Goal: Information Seeking & Learning: Learn about a topic

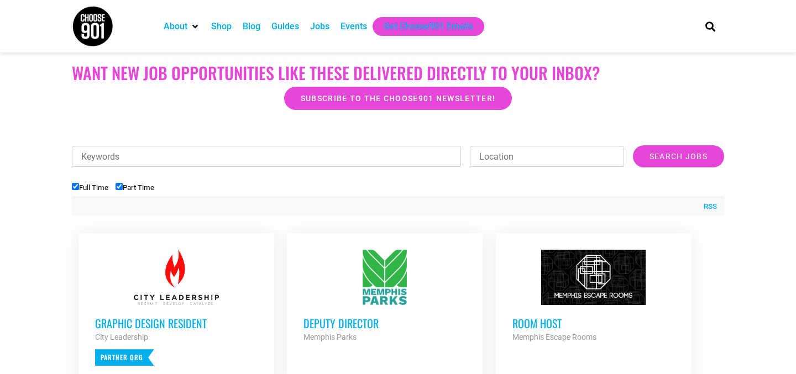
scroll to position [472, 0]
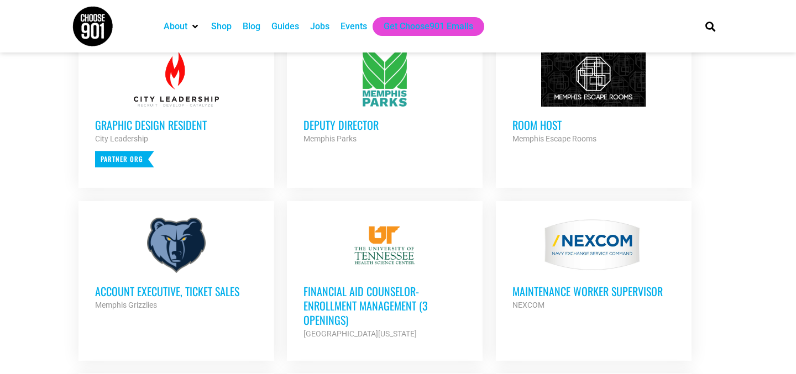
click at [373, 125] on h3 "Deputy Director" at bounding box center [385, 125] width 163 height 14
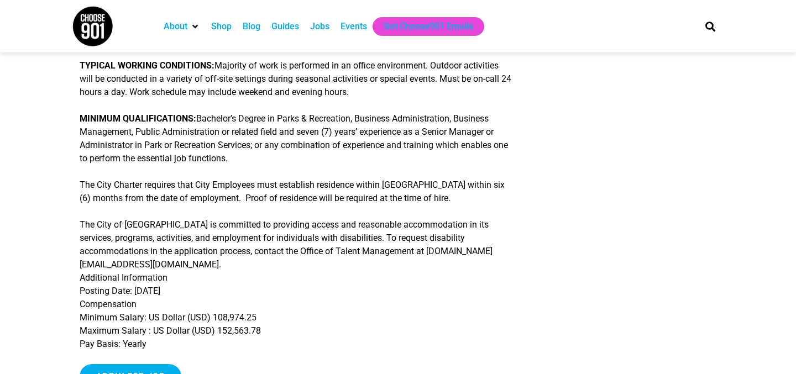
scroll to position [443, 0]
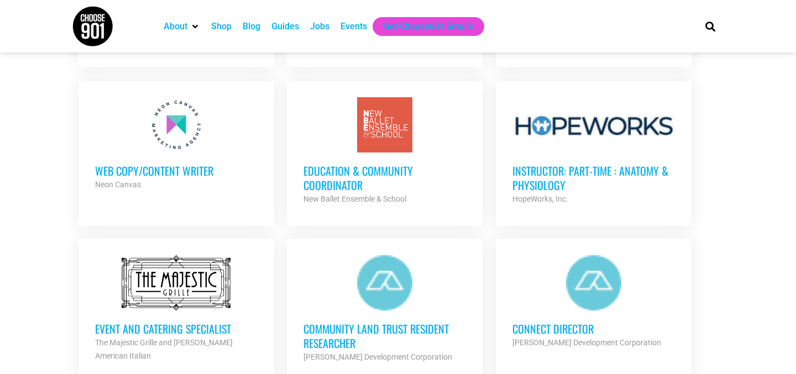
scroll to position [1071, 0]
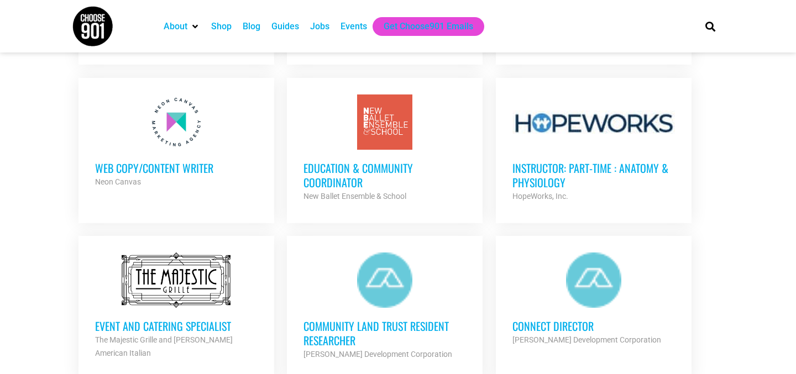
click at [372, 171] on h3 "Education & Community Coordinator" at bounding box center [385, 175] width 163 height 29
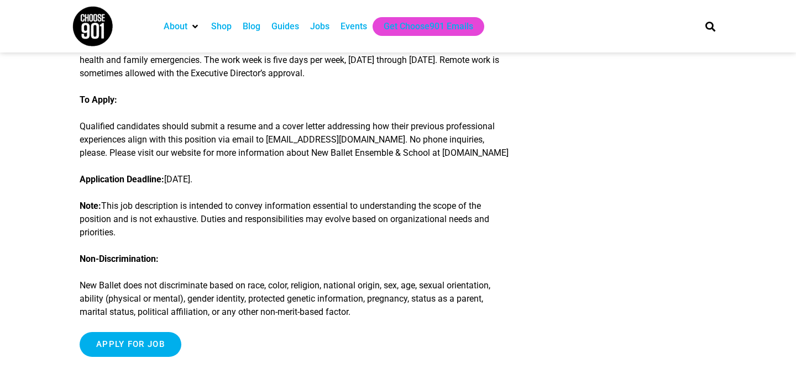
scroll to position [1497, 0]
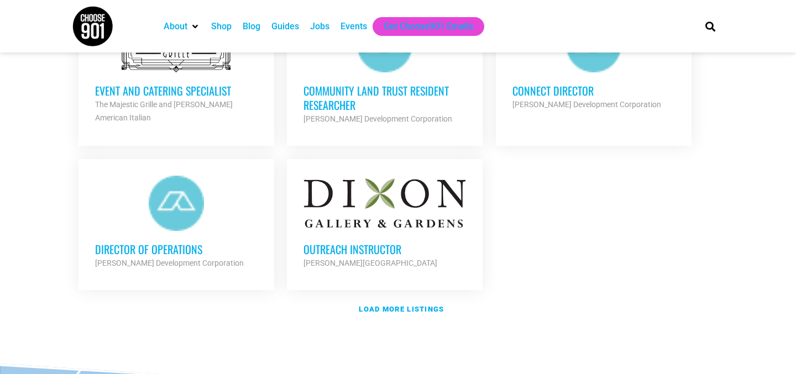
scroll to position [1307, 0]
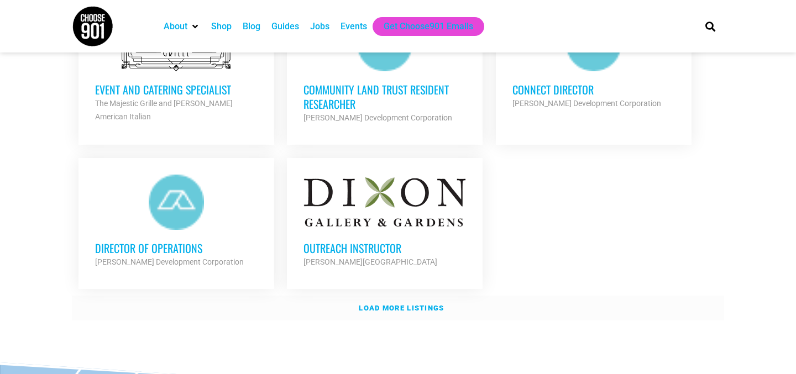
click at [416, 306] on strong "Load more listings" at bounding box center [401, 308] width 85 height 8
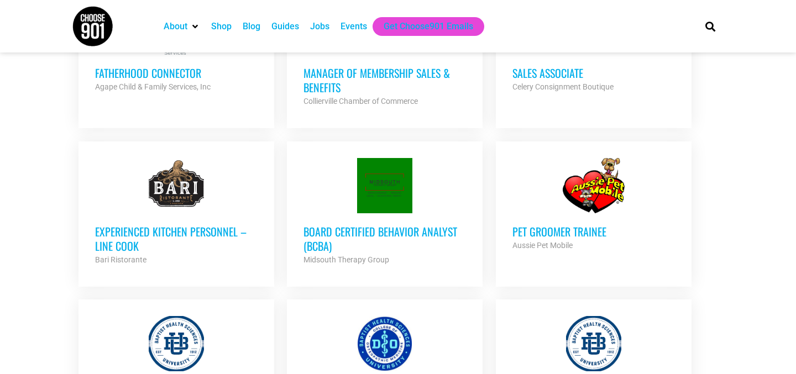
scroll to position [1642, 0]
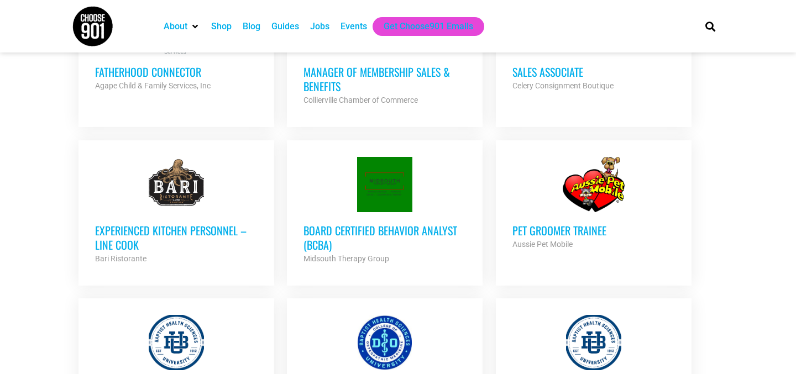
click at [372, 223] on h3 "Board Certified Behavior Analyst (BCBA)" at bounding box center [385, 237] width 163 height 29
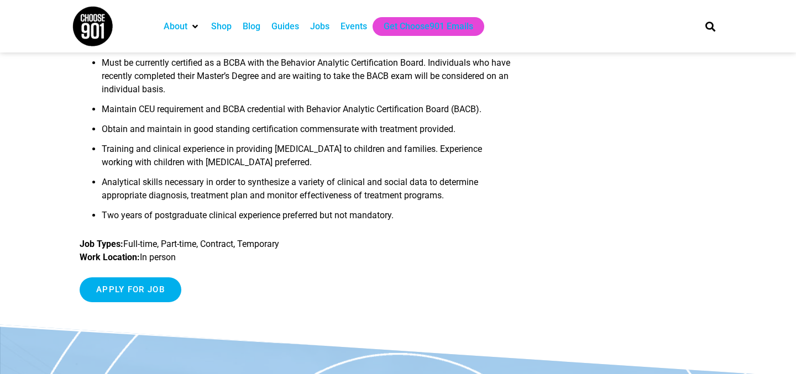
scroll to position [529, 0]
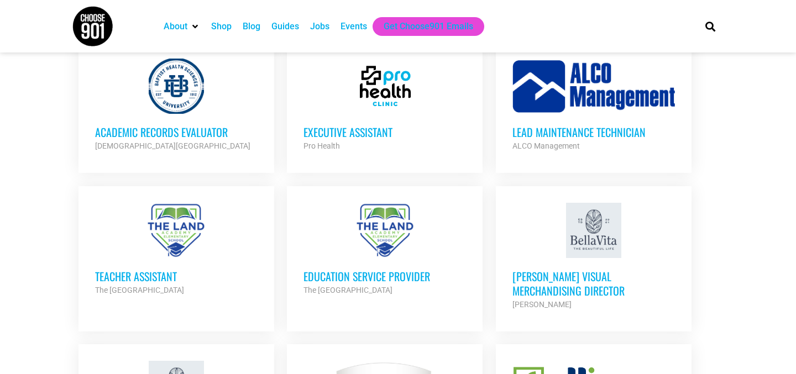
scroll to position [2085, 0]
click at [393, 285] on strong "The [GEOGRAPHIC_DATA]" at bounding box center [348, 289] width 89 height 9
